Goal: Task Accomplishment & Management: Manage account settings

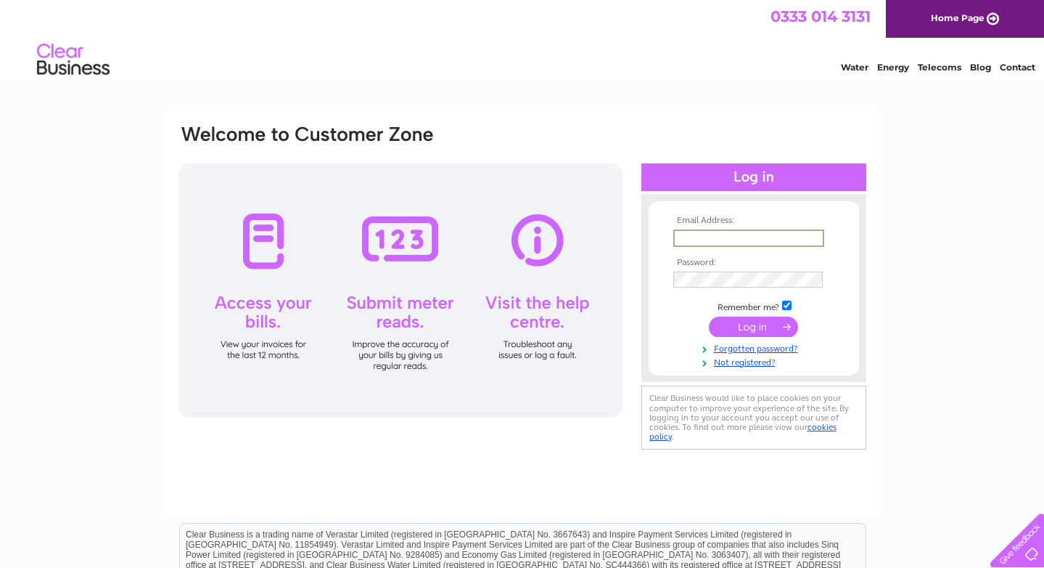
type input "[EMAIL_ADDRESS][DOMAIN_NAME]"
click at [782, 346] on link "Forgotten password?" at bounding box center [756, 346] width 165 height 14
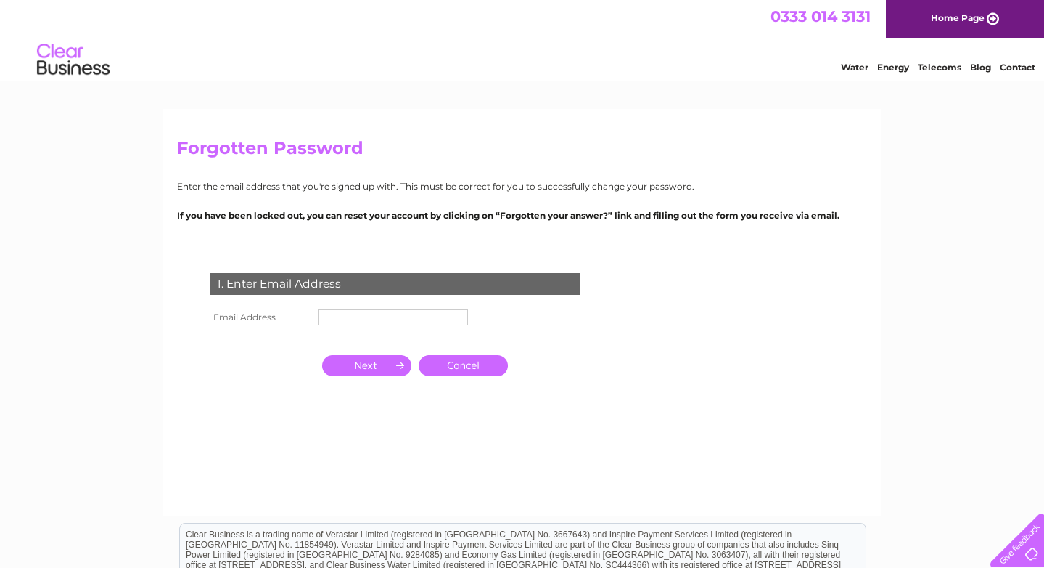
click at [400, 314] on input "text" at bounding box center [394, 317] width 150 height 16
type input "[EMAIL_ADDRESS][DOMAIN_NAME]"
click at [372, 364] on input "button" at bounding box center [366, 365] width 89 height 20
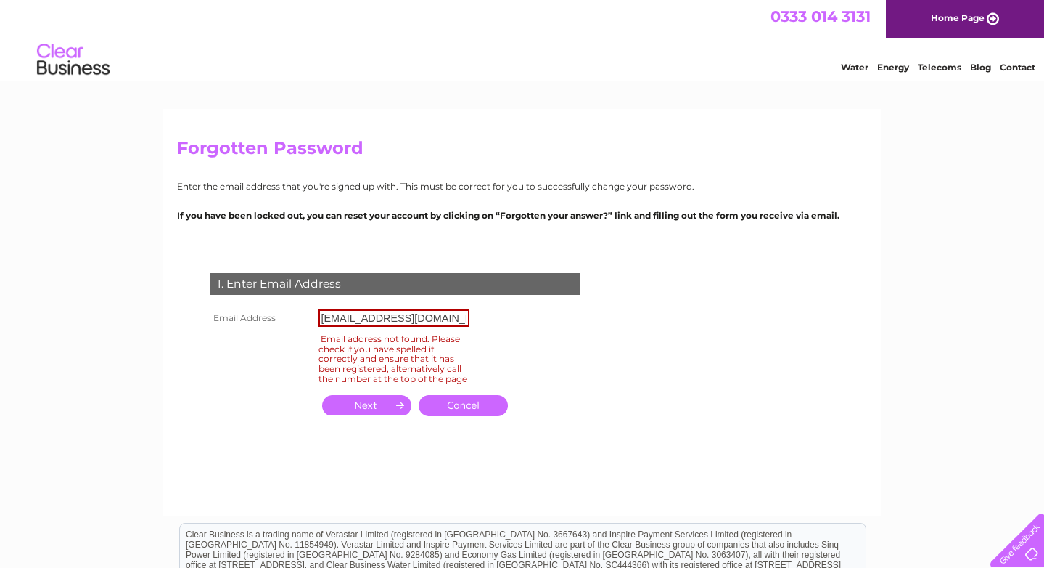
click at [367, 415] on input "button" at bounding box center [366, 405] width 89 height 20
